Goal: Use online tool/utility: Utilize a website feature to perform a specific function

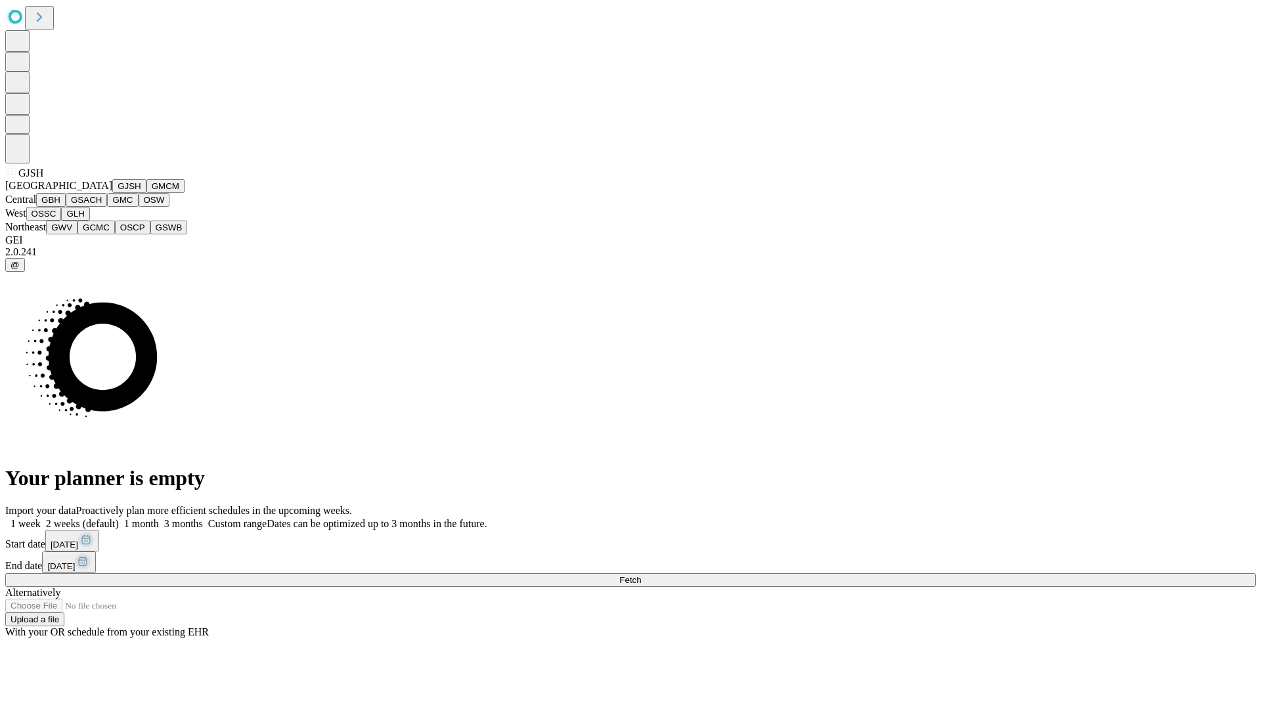
click at [112, 193] on button "GJSH" at bounding box center [129, 186] width 34 height 14
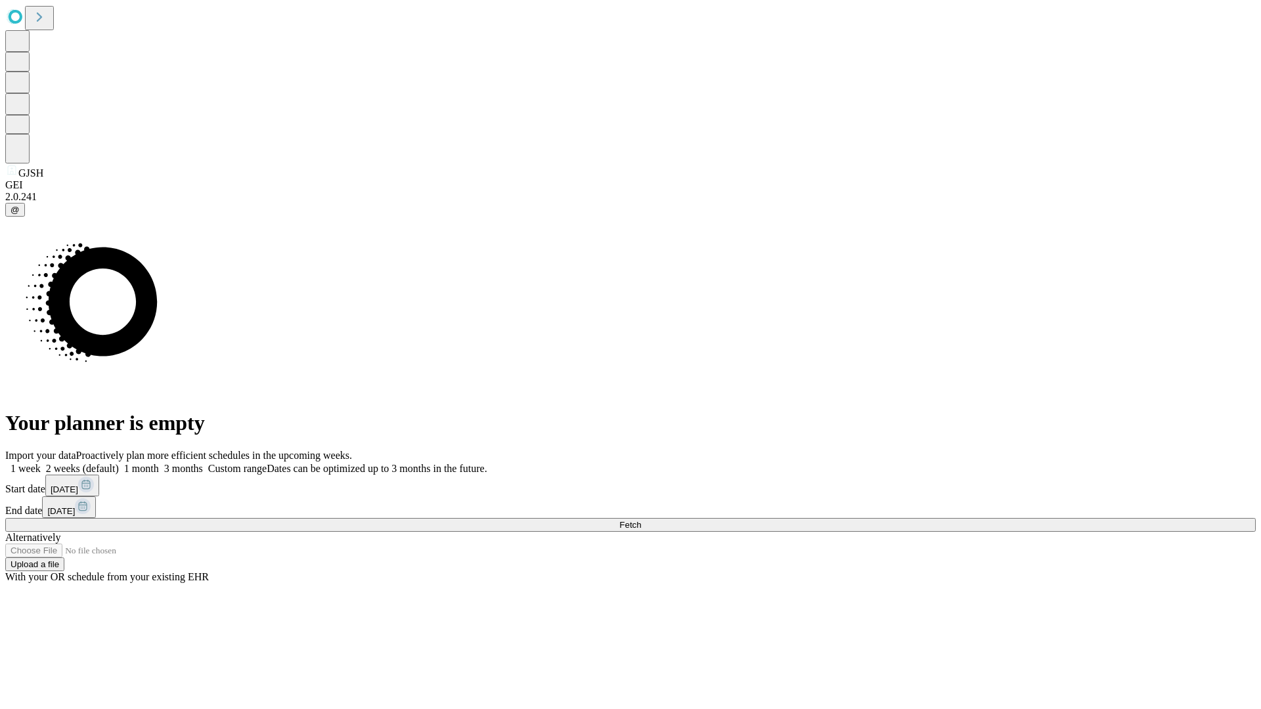
click at [41, 463] on label "1 week" at bounding box center [22, 468] width 35 height 11
click at [641, 520] on span "Fetch" at bounding box center [630, 525] width 22 height 10
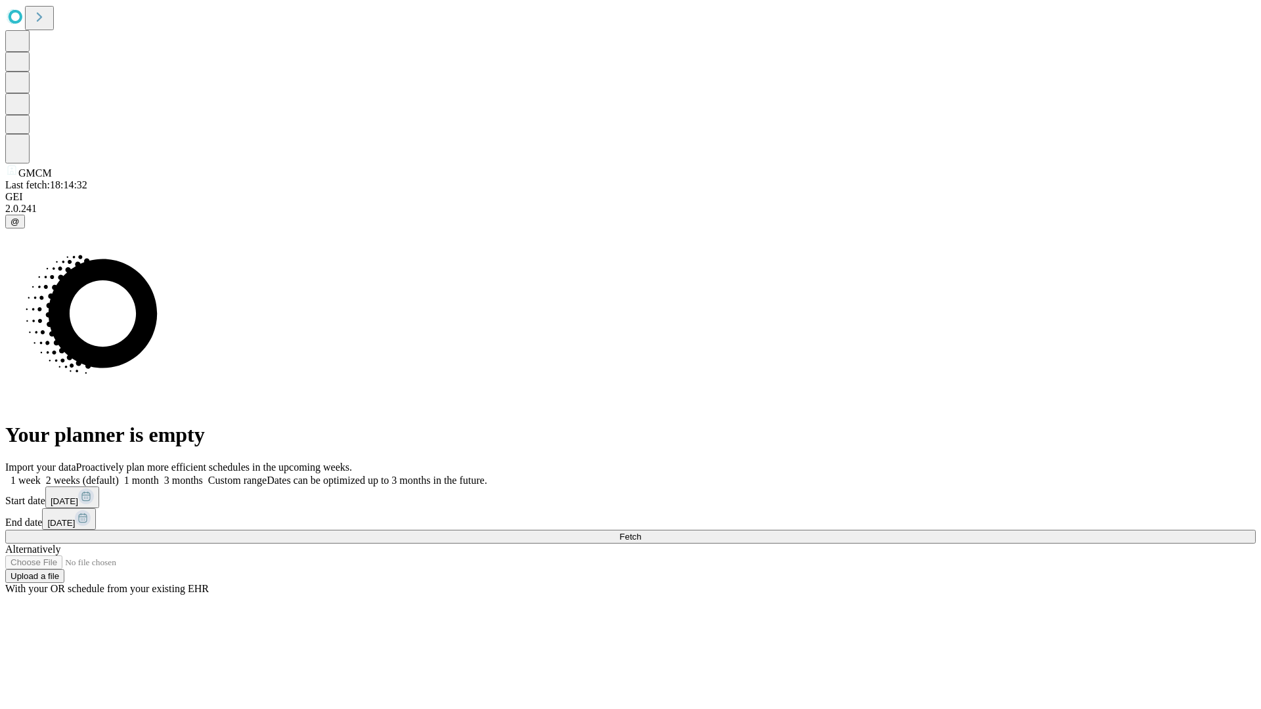
click at [41, 475] on label "1 week" at bounding box center [22, 480] width 35 height 11
click at [641, 532] on span "Fetch" at bounding box center [630, 537] width 22 height 10
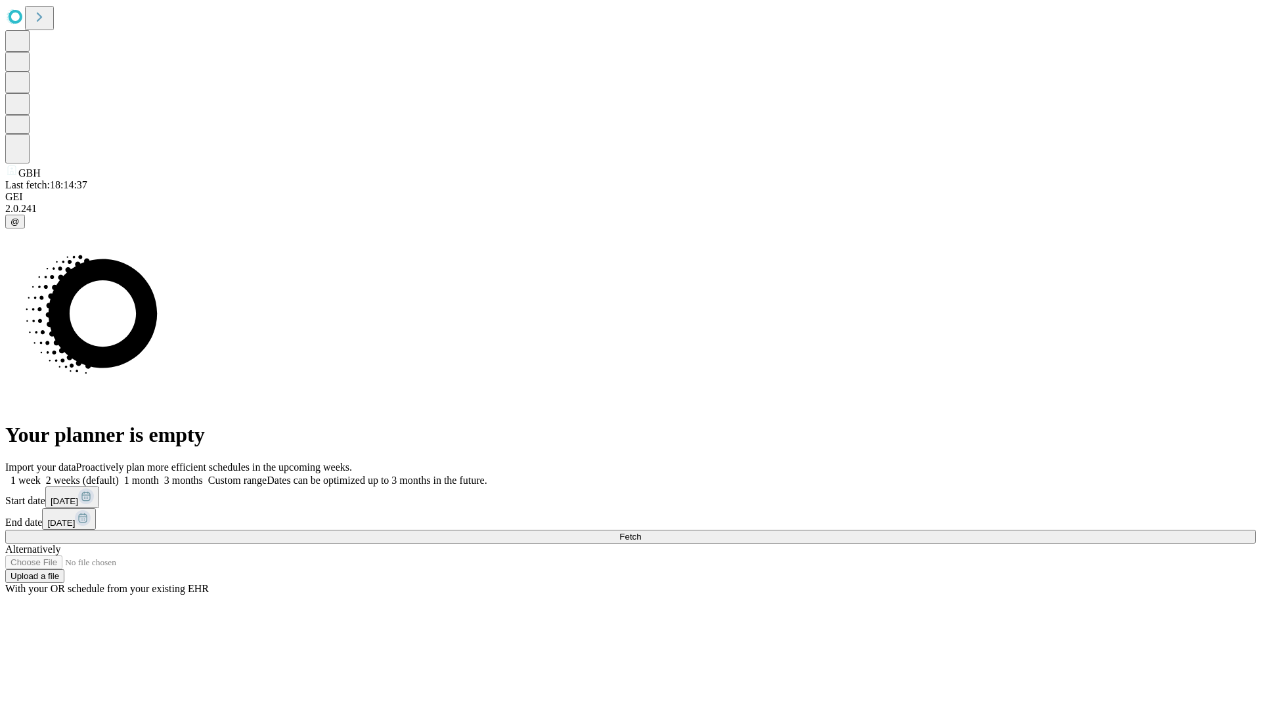
click at [41, 475] on label "1 week" at bounding box center [22, 480] width 35 height 11
click at [641, 532] on span "Fetch" at bounding box center [630, 537] width 22 height 10
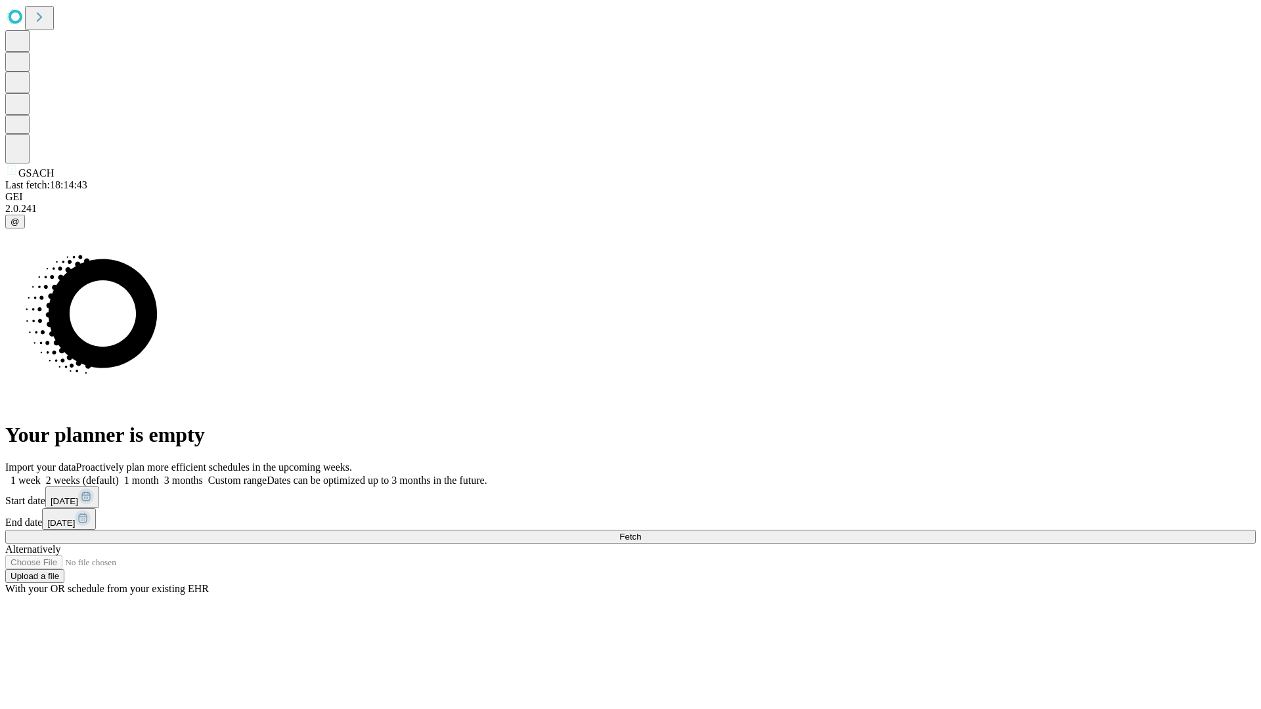
click at [41, 475] on label "1 week" at bounding box center [22, 480] width 35 height 11
click at [641, 532] on span "Fetch" at bounding box center [630, 537] width 22 height 10
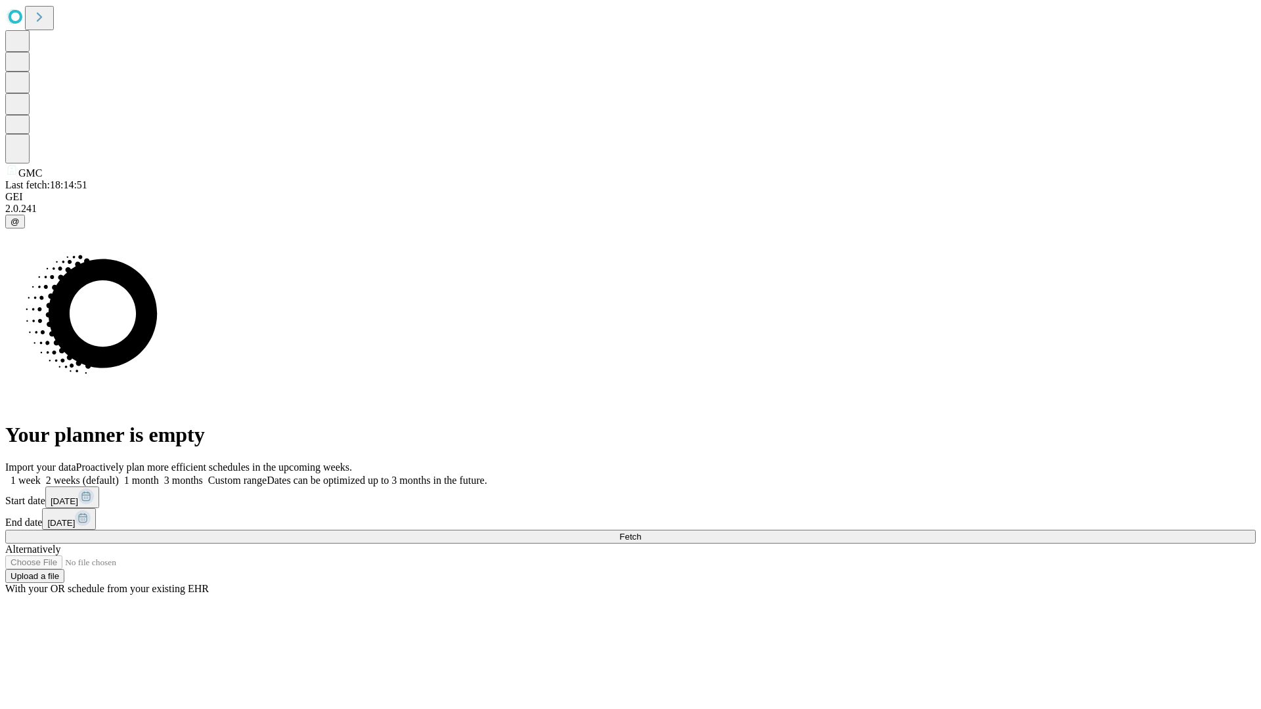
click at [41, 475] on label "1 week" at bounding box center [22, 480] width 35 height 11
click at [641, 532] on span "Fetch" at bounding box center [630, 537] width 22 height 10
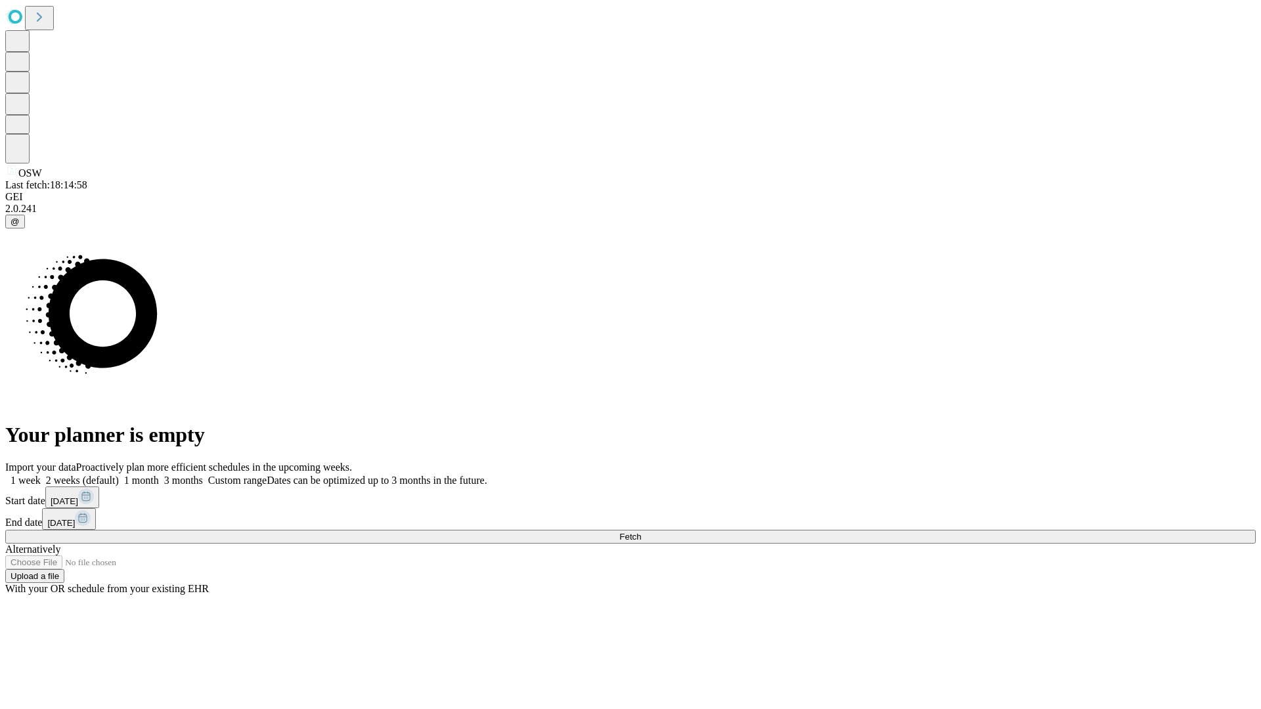
click at [41, 475] on label "1 week" at bounding box center [22, 480] width 35 height 11
click at [641, 532] on span "Fetch" at bounding box center [630, 537] width 22 height 10
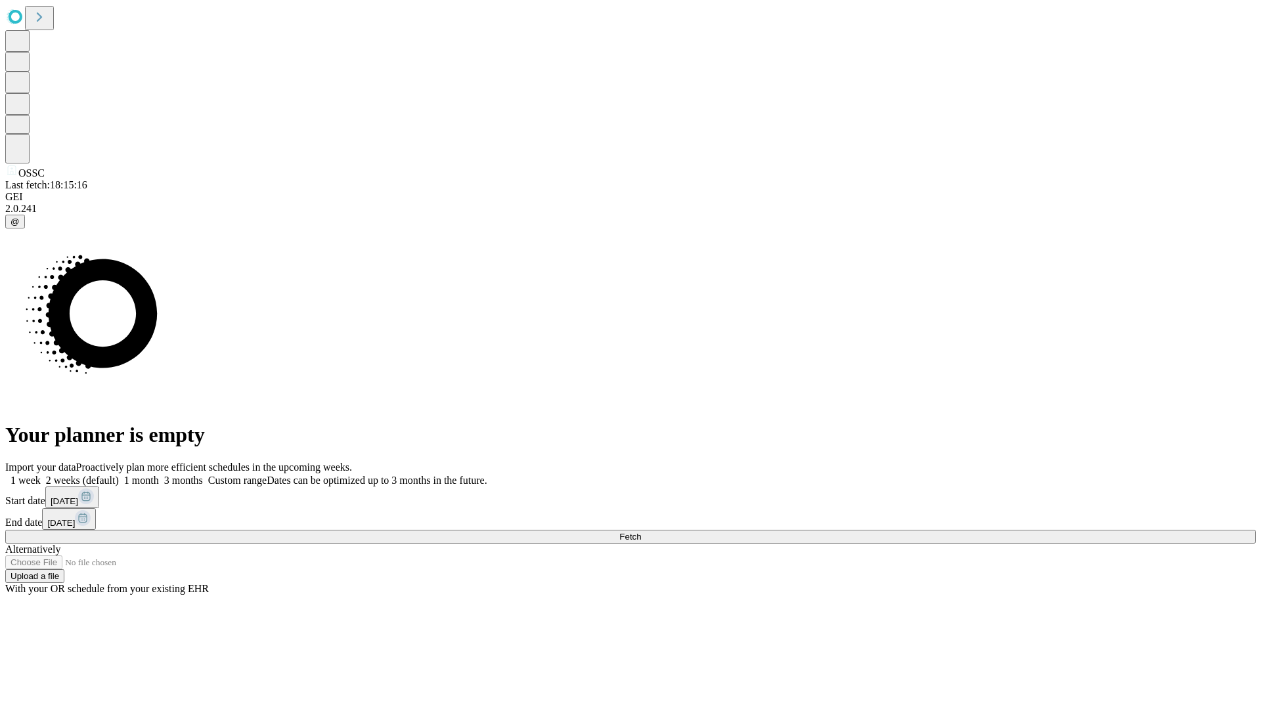
click at [41, 475] on label "1 week" at bounding box center [22, 480] width 35 height 11
click at [641, 532] on span "Fetch" at bounding box center [630, 537] width 22 height 10
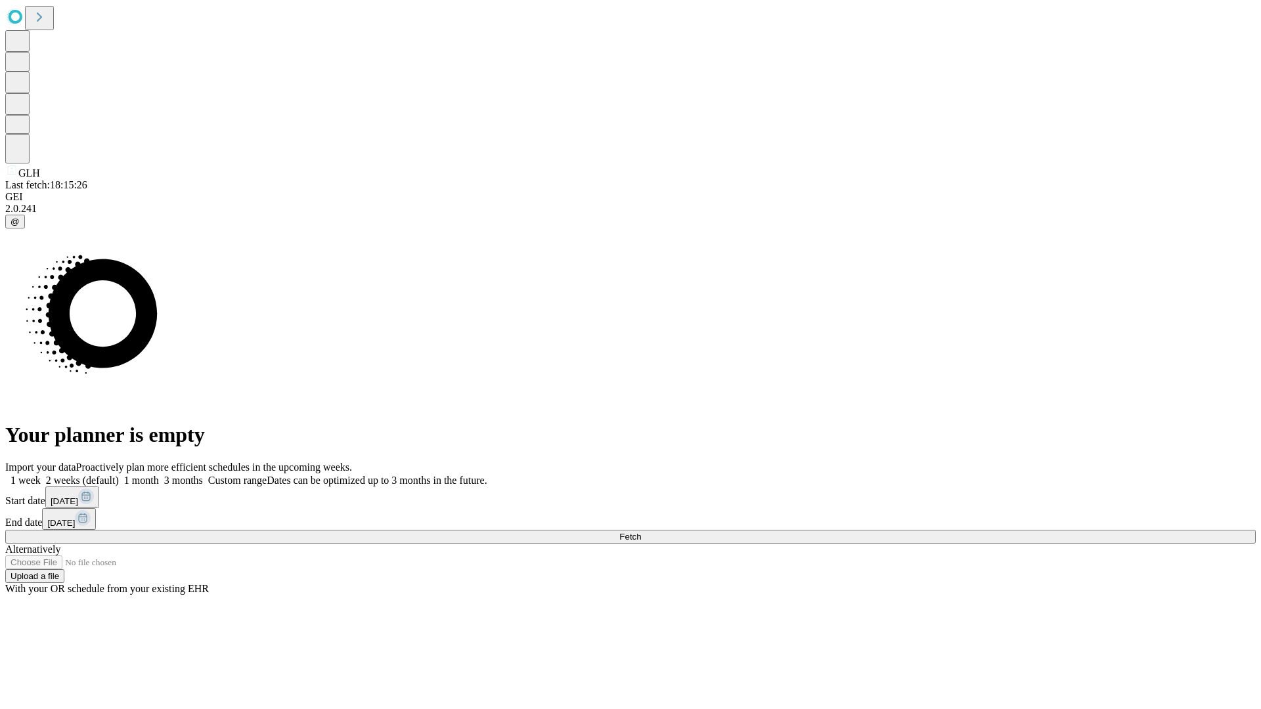
click at [641, 532] on span "Fetch" at bounding box center [630, 537] width 22 height 10
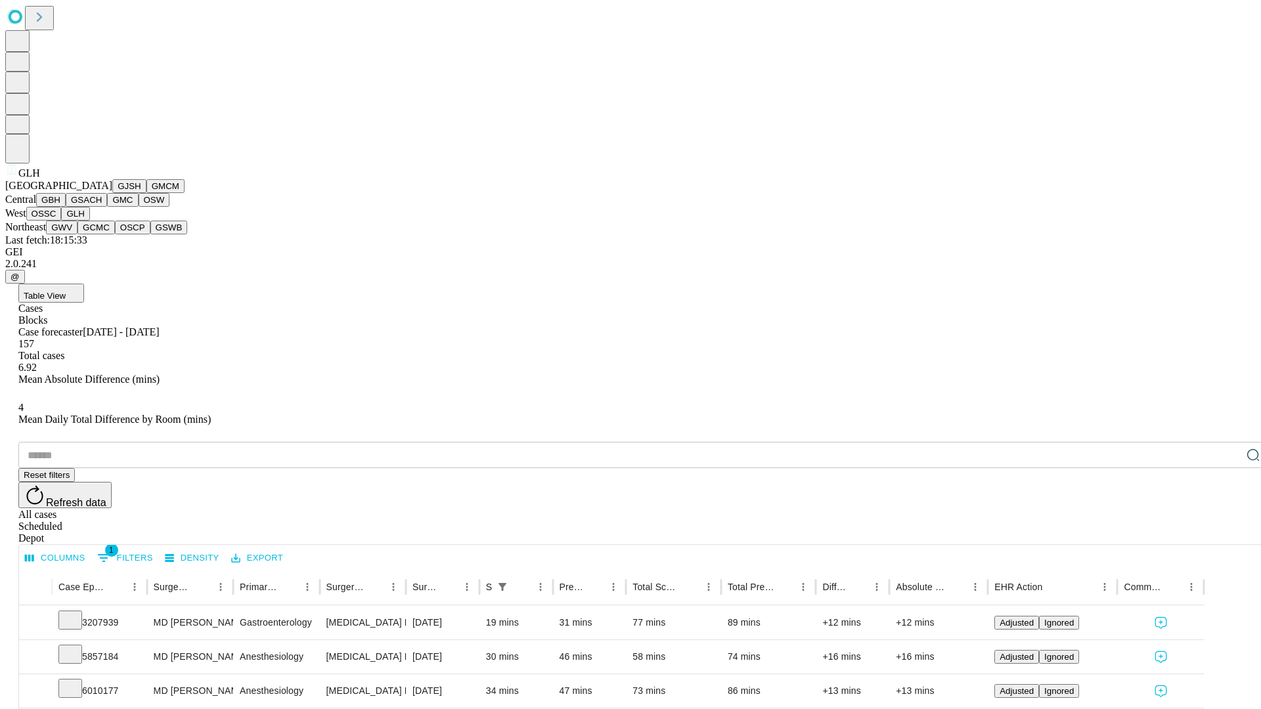
click at [77, 234] on button "GWV" at bounding box center [62, 228] width 32 height 14
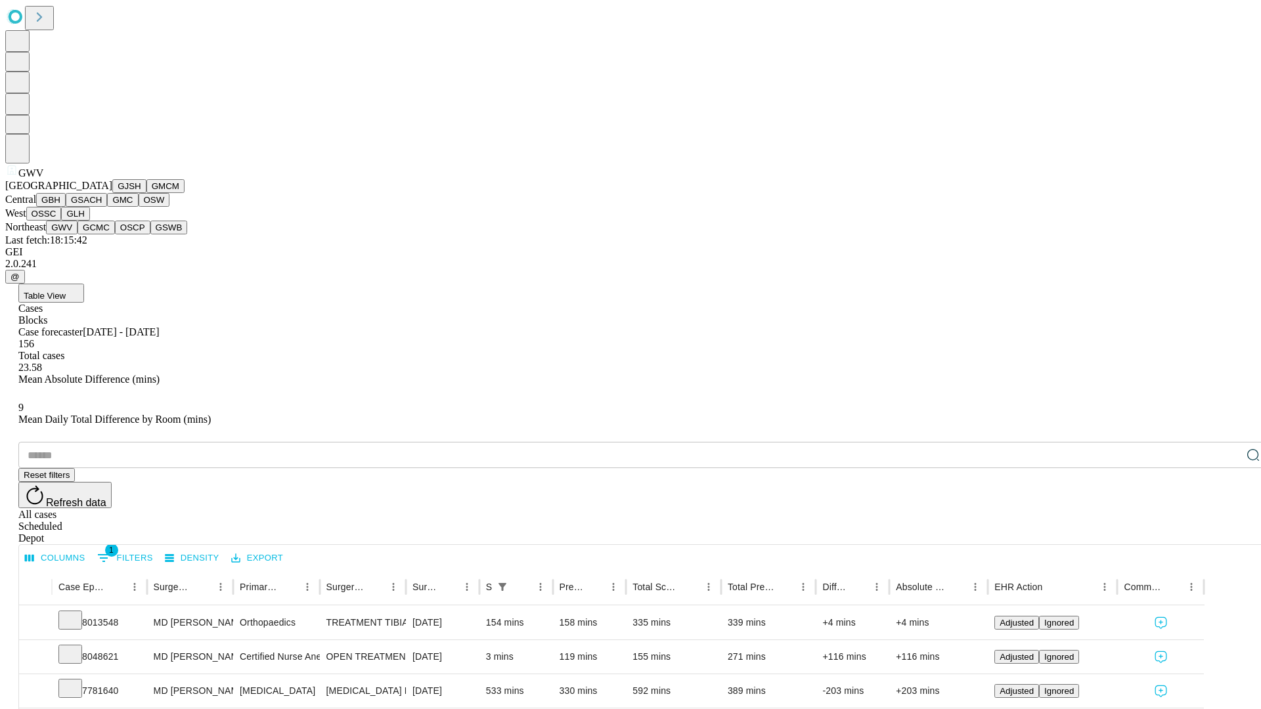
click at [102, 234] on button "GCMC" at bounding box center [95, 228] width 37 height 14
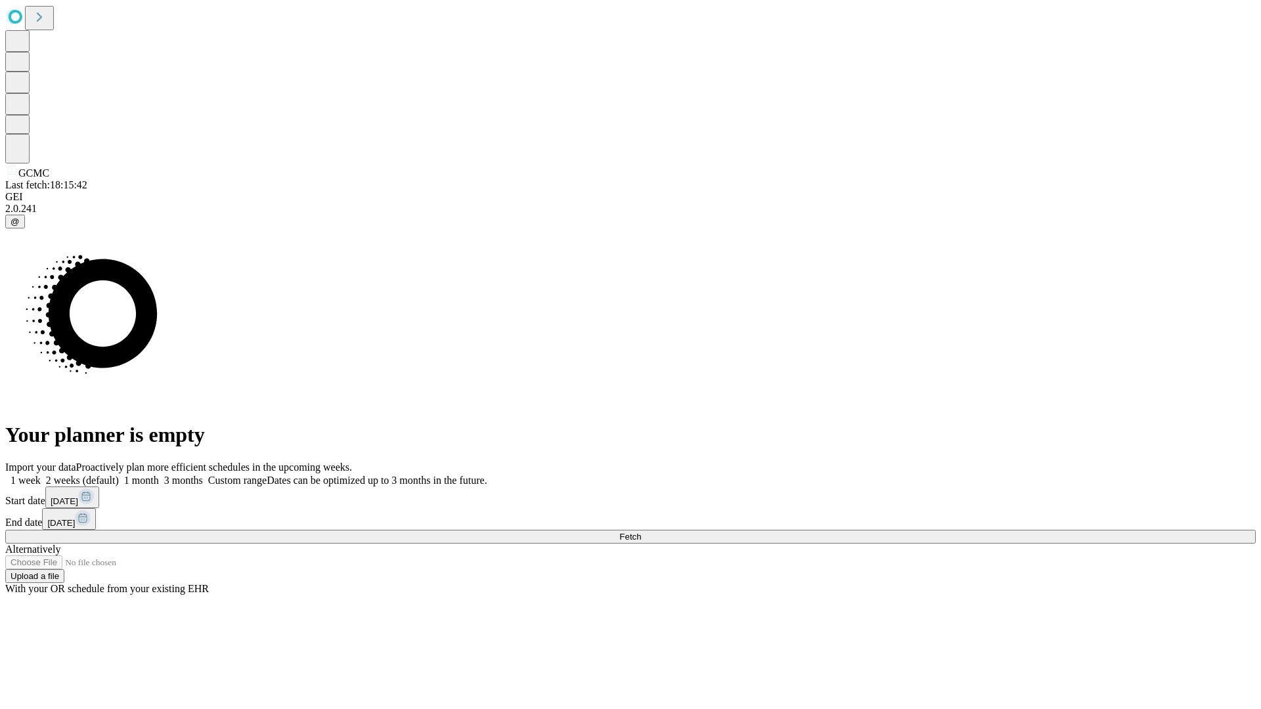
click at [641, 532] on span "Fetch" at bounding box center [630, 537] width 22 height 10
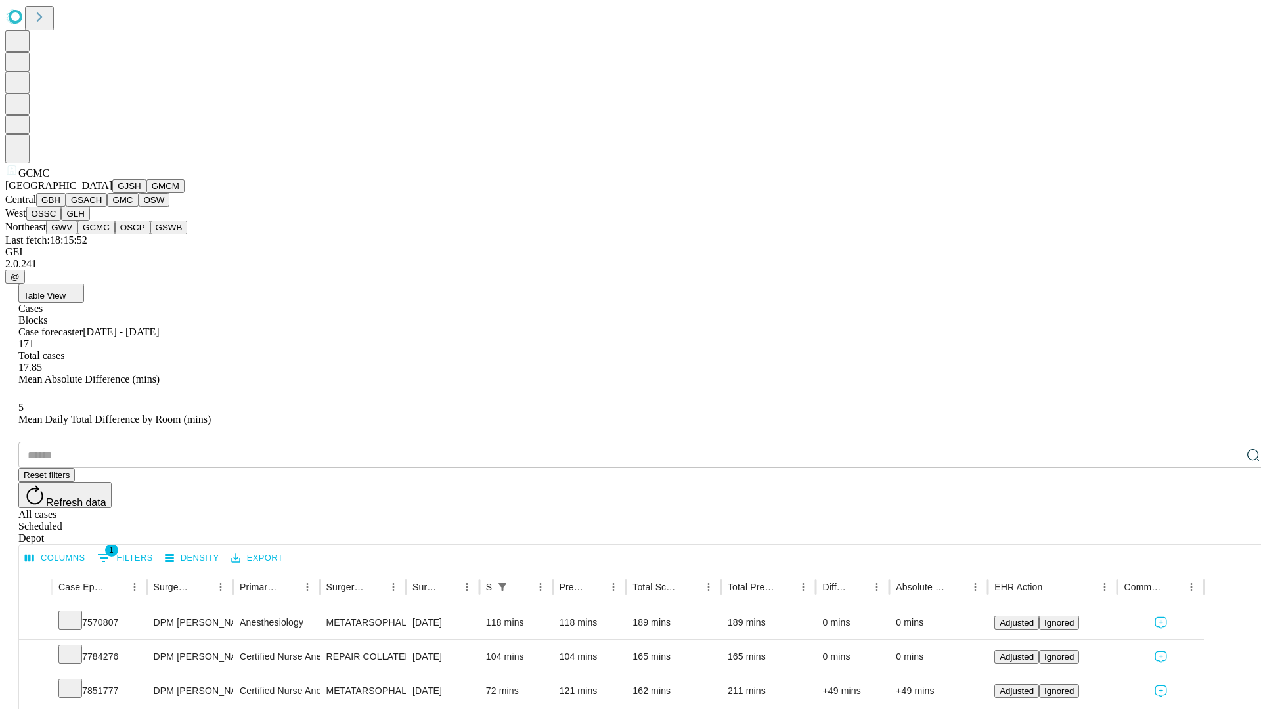
click at [115, 234] on button "OSCP" at bounding box center [132, 228] width 35 height 14
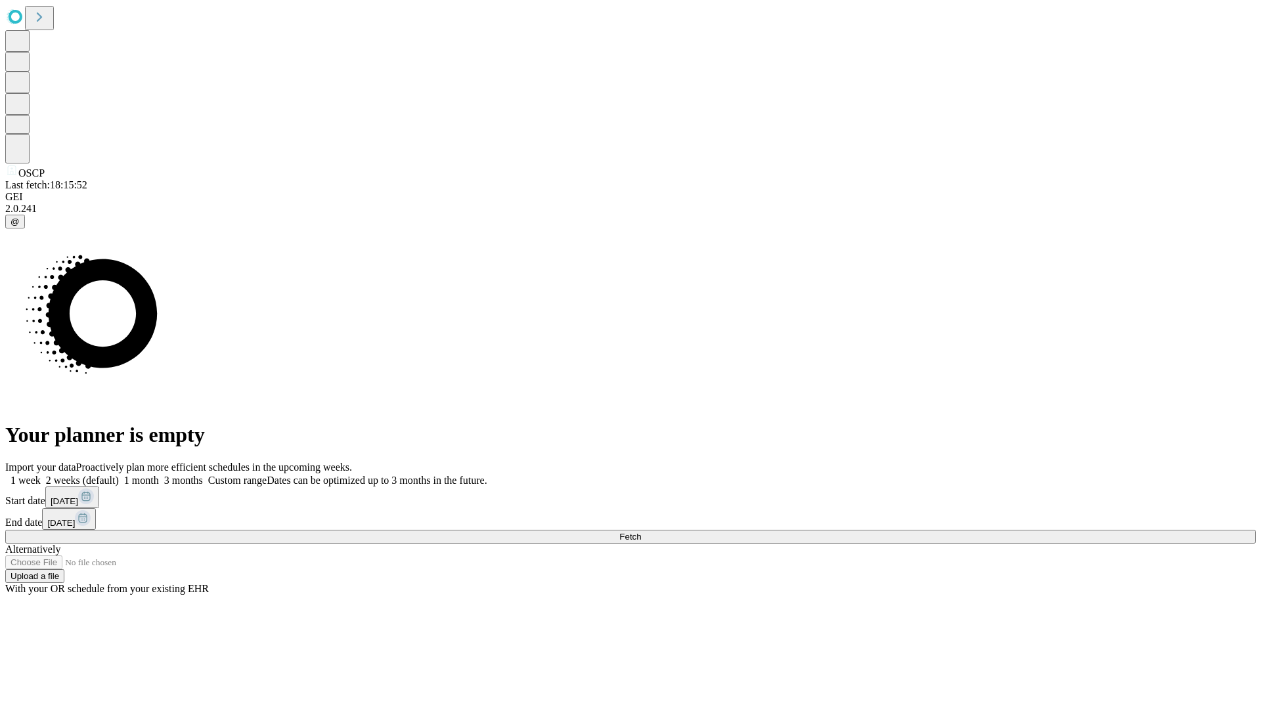
click at [41, 475] on label "1 week" at bounding box center [22, 480] width 35 height 11
click at [641, 532] on span "Fetch" at bounding box center [630, 537] width 22 height 10
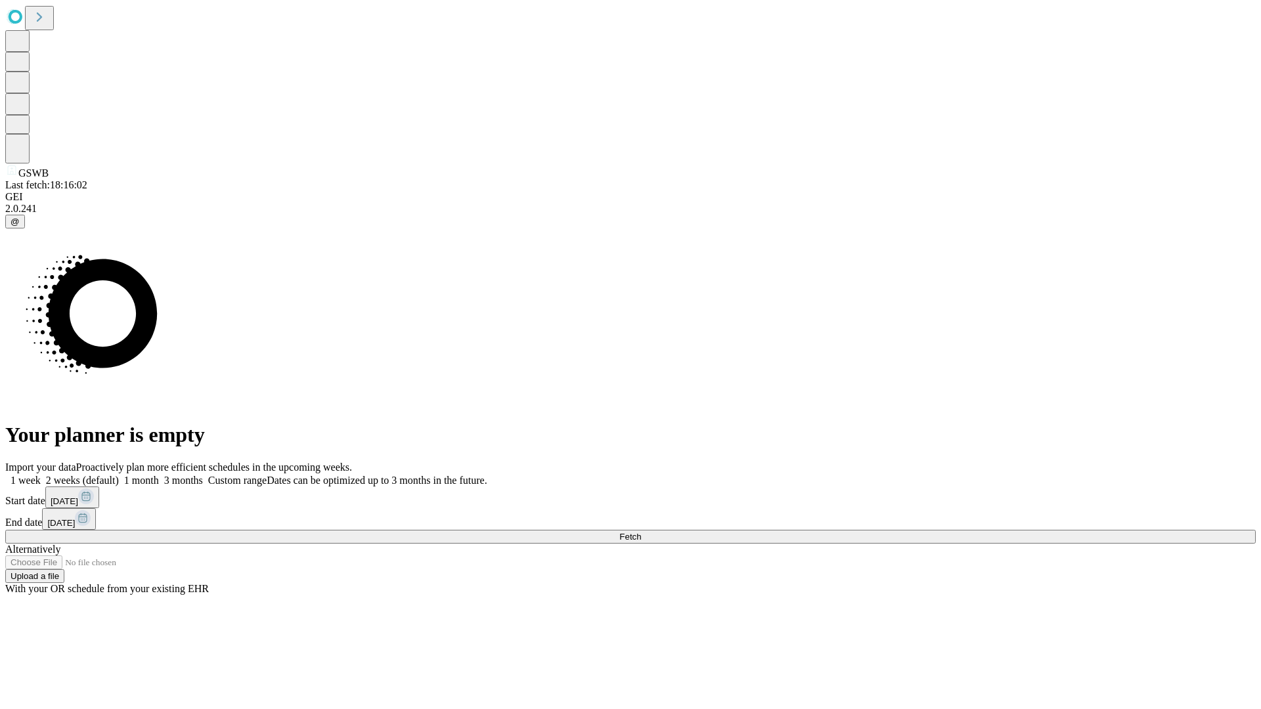
click at [41, 475] on label "1 week" at bounding box center [22, 480] width 35 height 11
click at [641, 532] on span "Fetch" at bounding box center [630, 537] width 22 height 10
